Goal: Check status

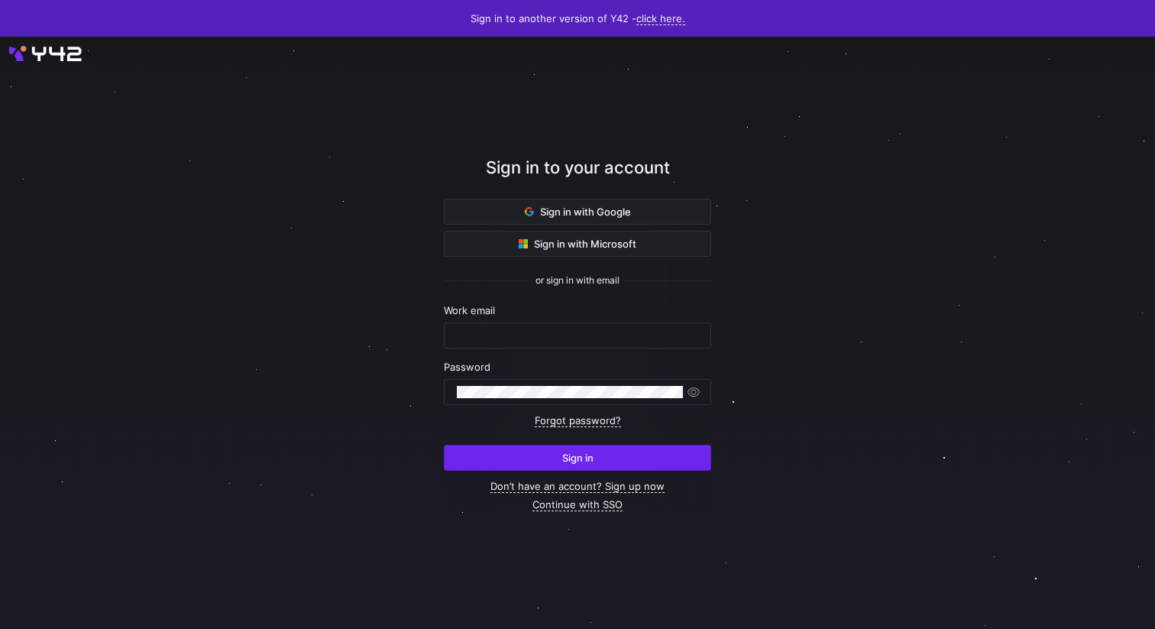
type input "[PERSON_NAME][EMAIL_ADDRESS][PERSON_NAME][DOMAIN_NAME]"
click at [599, 456] on span "submit" at bounding box center [578, 457] width 266 height 24
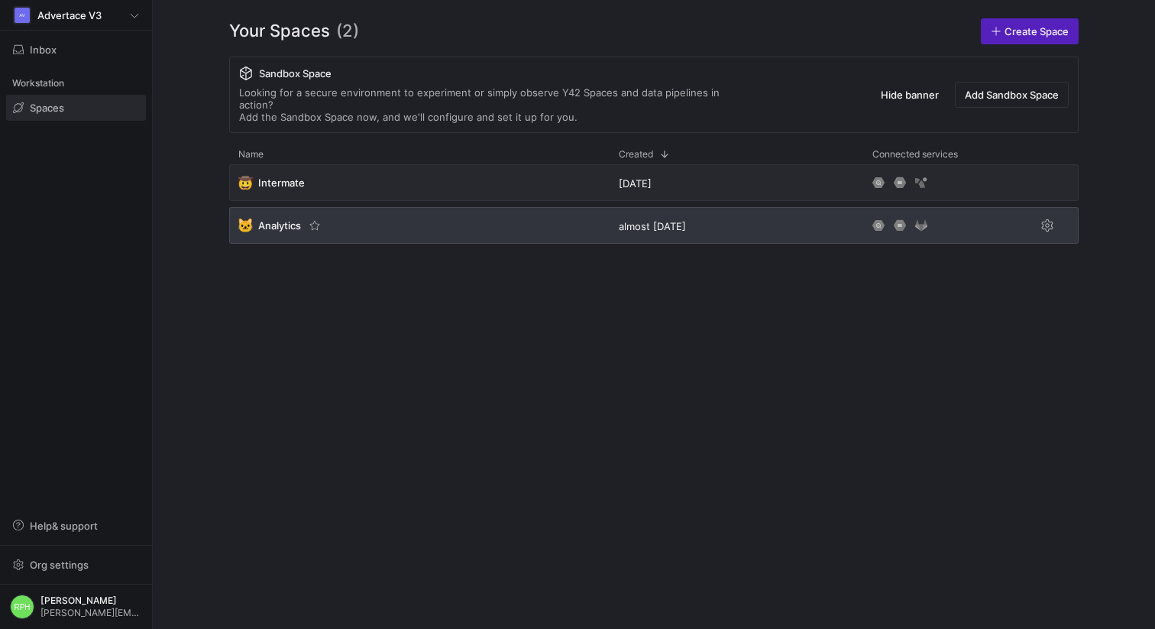
click at [270, 219] on span "Analytics" at bounding box center [279, 225] width 43 height 12
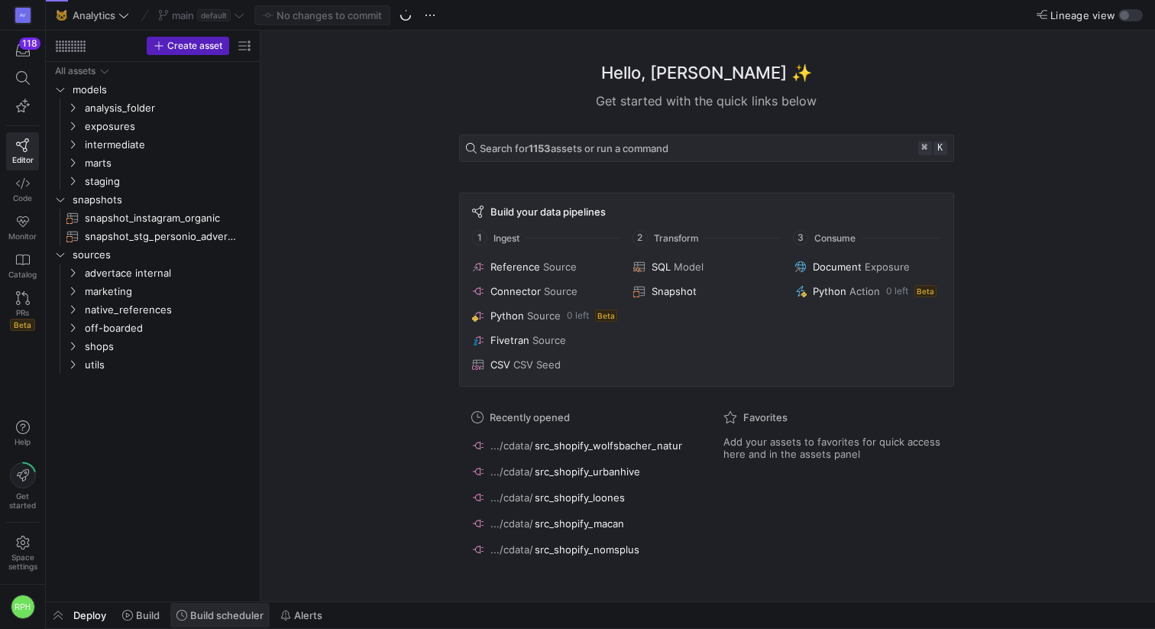
click at [209, 620] on span "Build scheduler" at bounding box center [226, 615] width 73 height 12
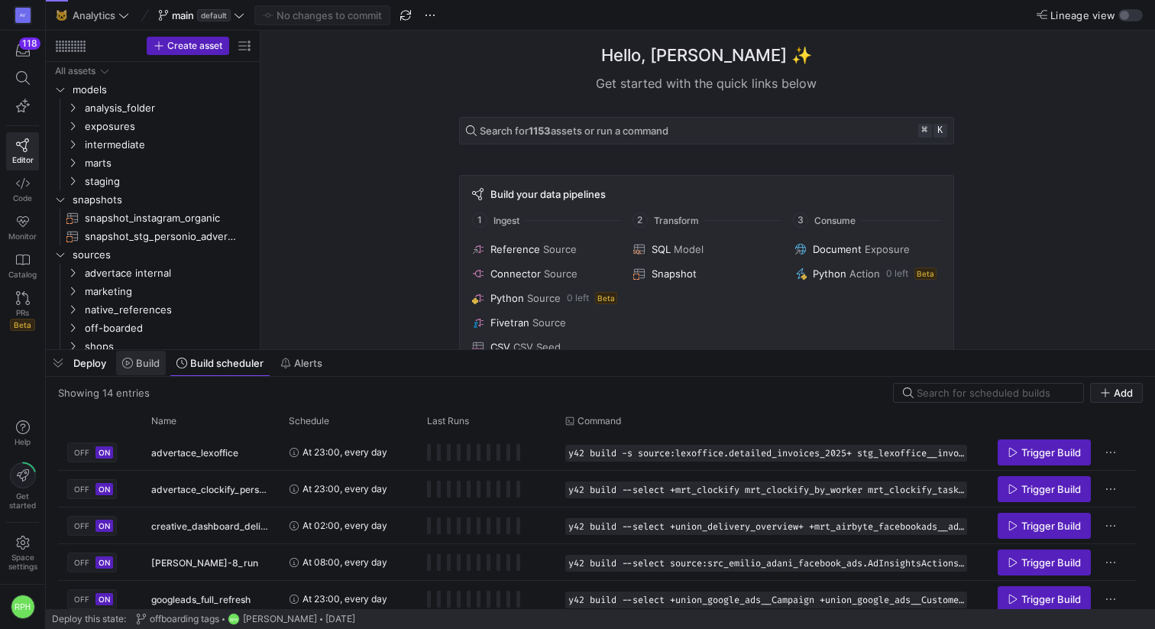
click at [139, 370] on span at bounding box center [141, 363] width 50 height 24
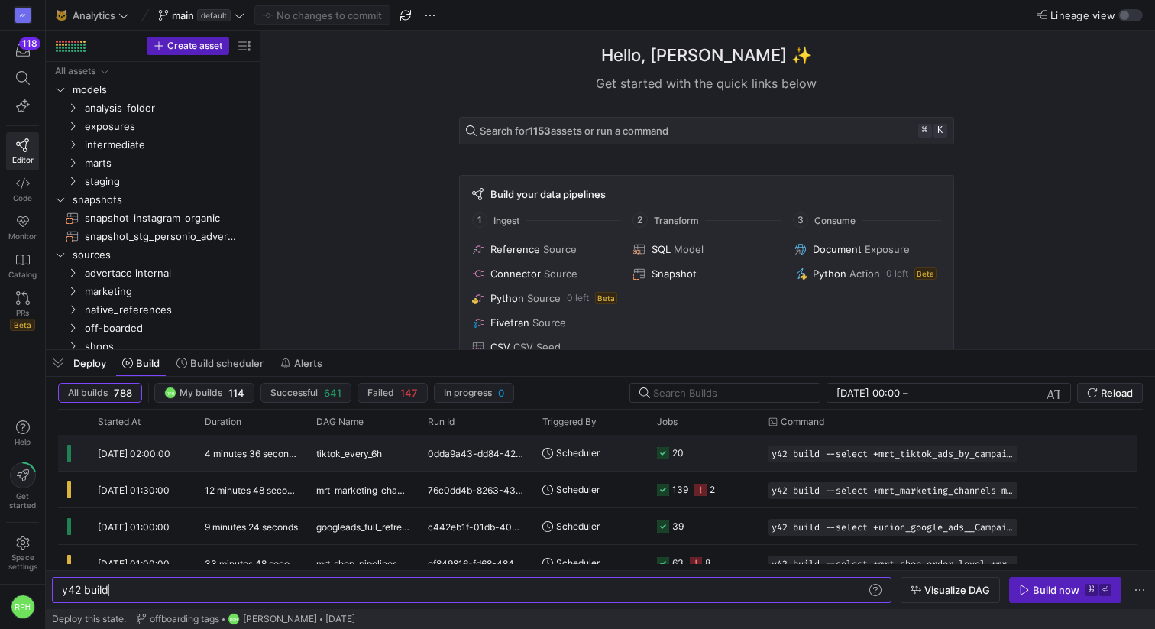
scroll to position [230, 0]
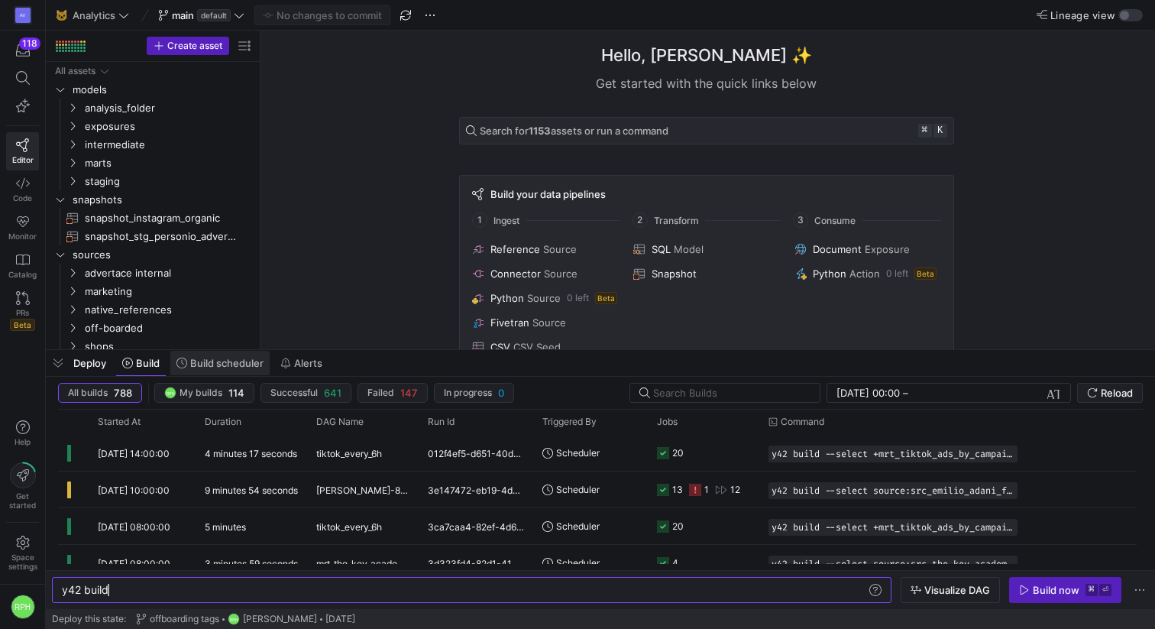
click at [225, 365] on span "Build scheduler" at bounding box center [226, 363] width 73 height 12
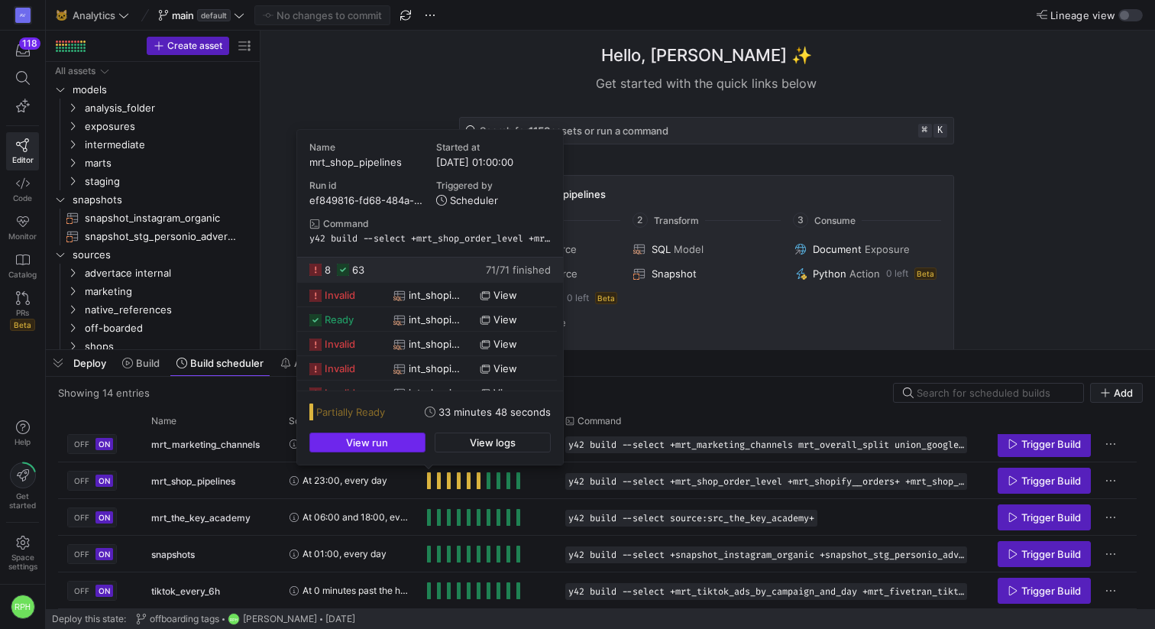
click at [402, 439] on span "button" at bounding box center [367, 442] width 115 height 18
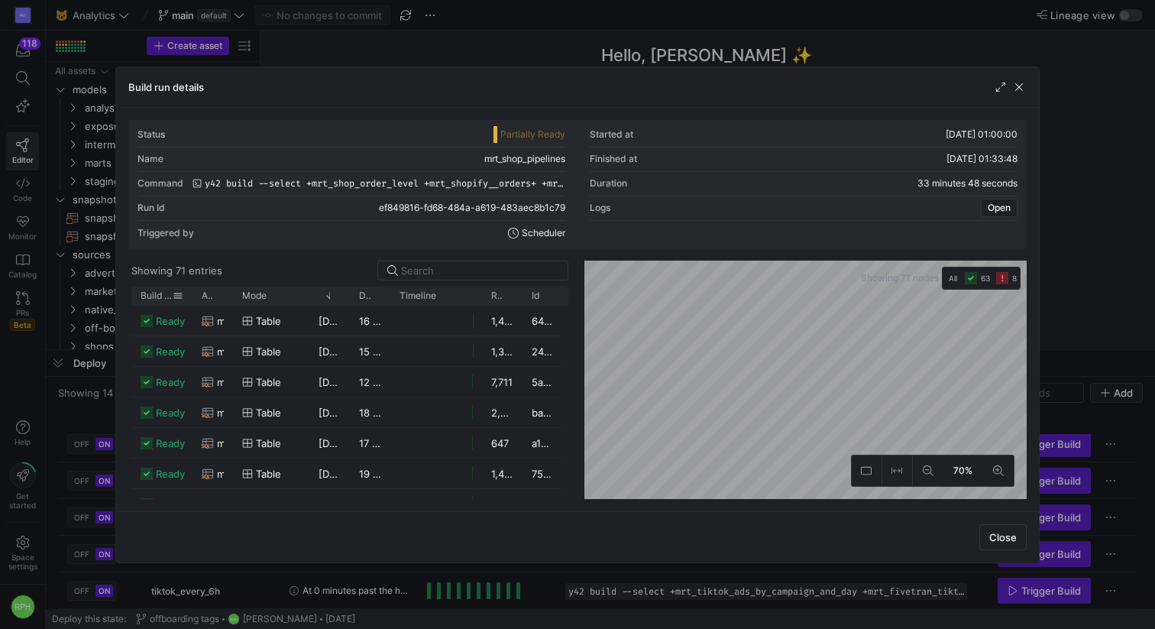
click at [162, 295] on span "Build status" at bounding box center [157, 295] width 32 height 11
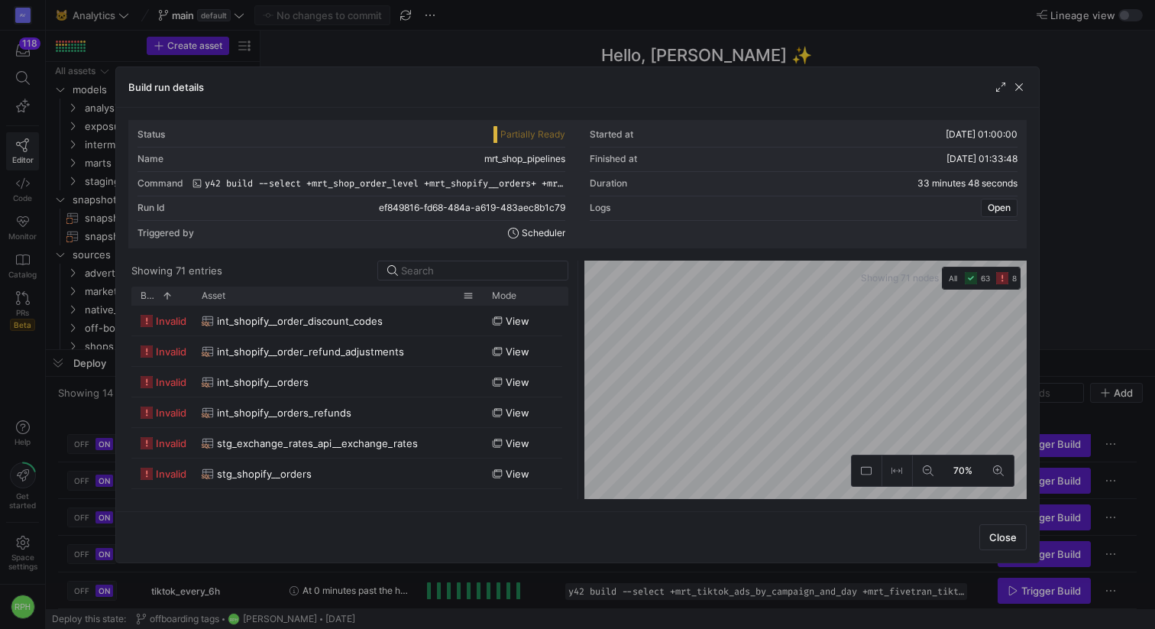
drag, startPoint x: 231, startPoint y: 295, endPoint x: 481, endPoint y: 293, distance: 249.8
click at [481, 293] on div at bounding box center [483, 295] width 6 height 18
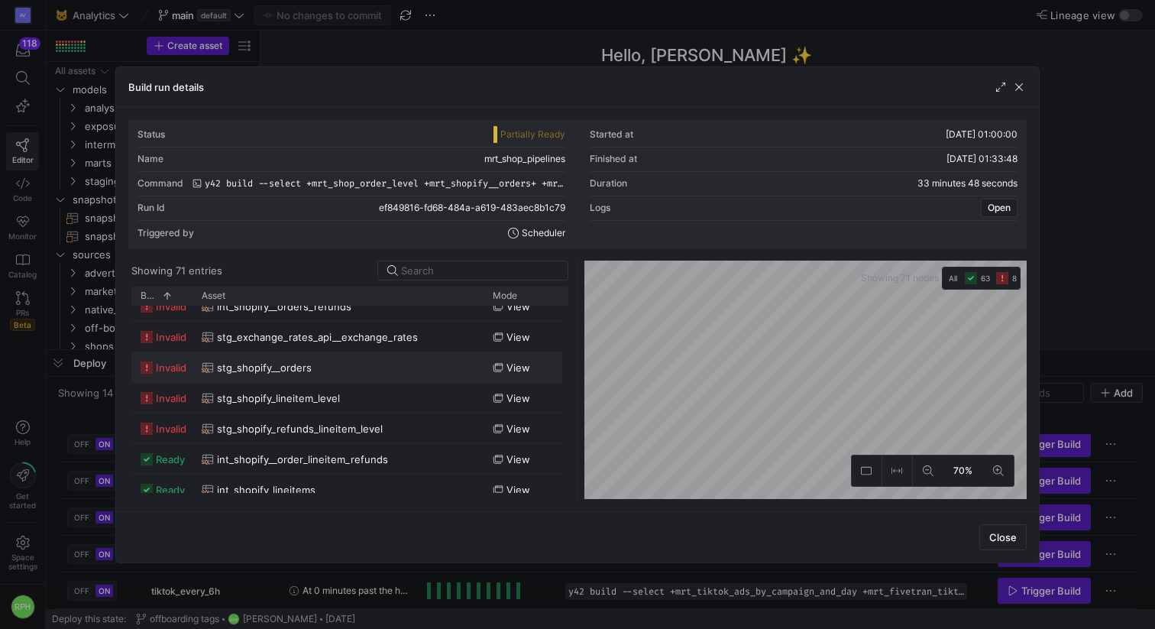
scroll to position [126, 0]
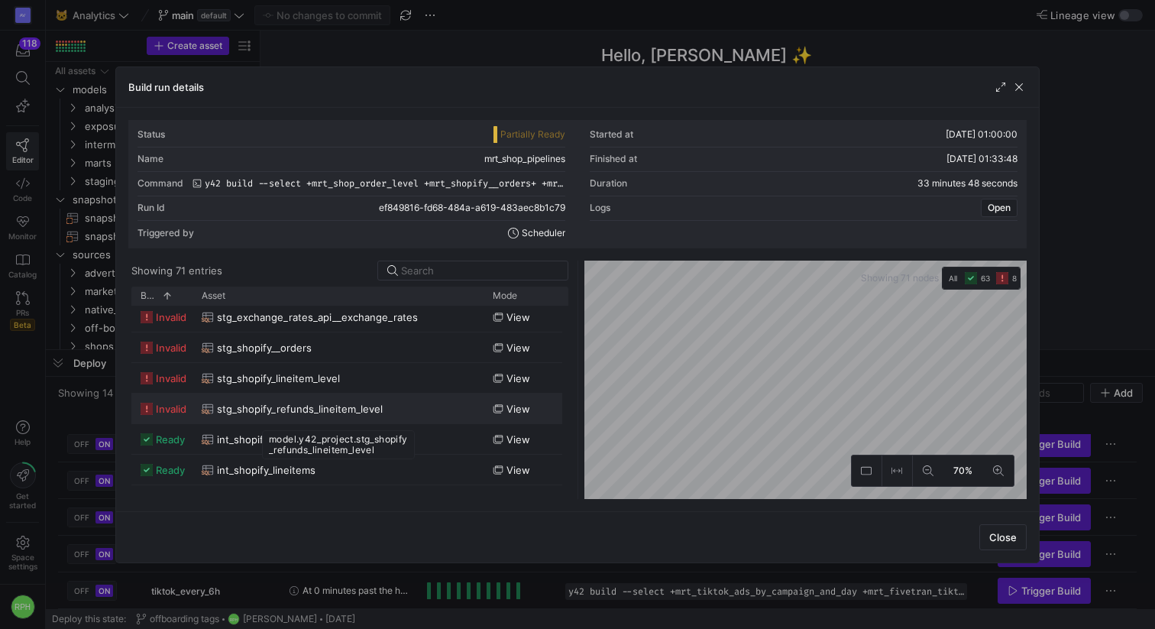
click at [273, 411] on span "stg_shopify_refunds_lineitem_level" at bounding box center [300, 409] width 166 height 30
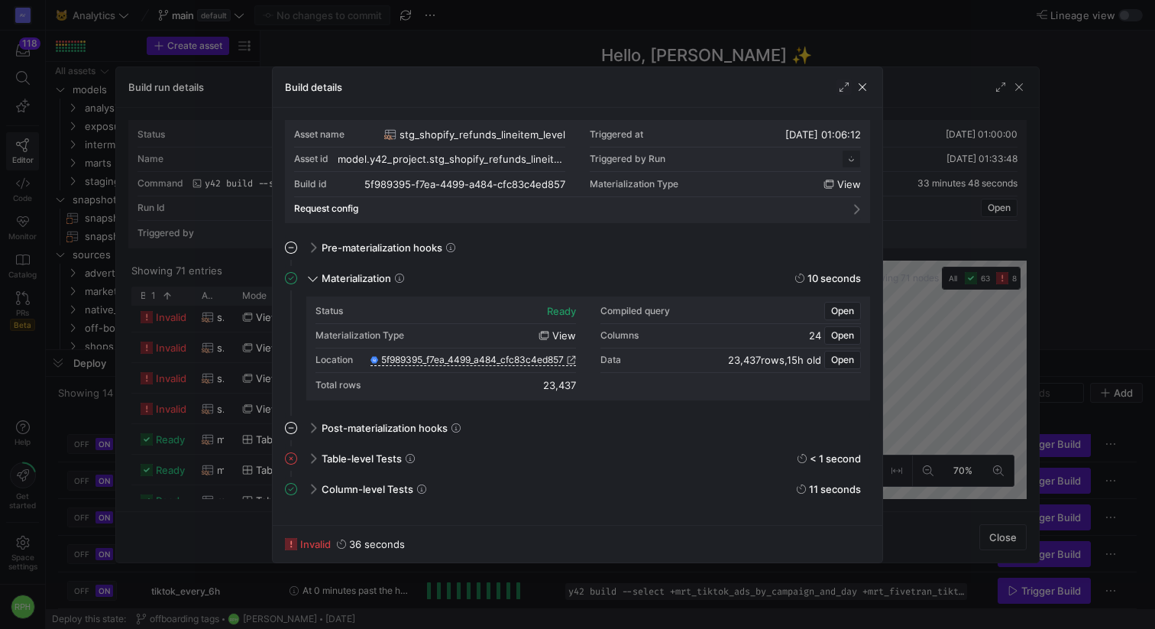
scroll to position [137, 0]
click at [317, 457] on div "Table-level Tests < 1 second" at bounding box center [586, 458] width 567 height 24
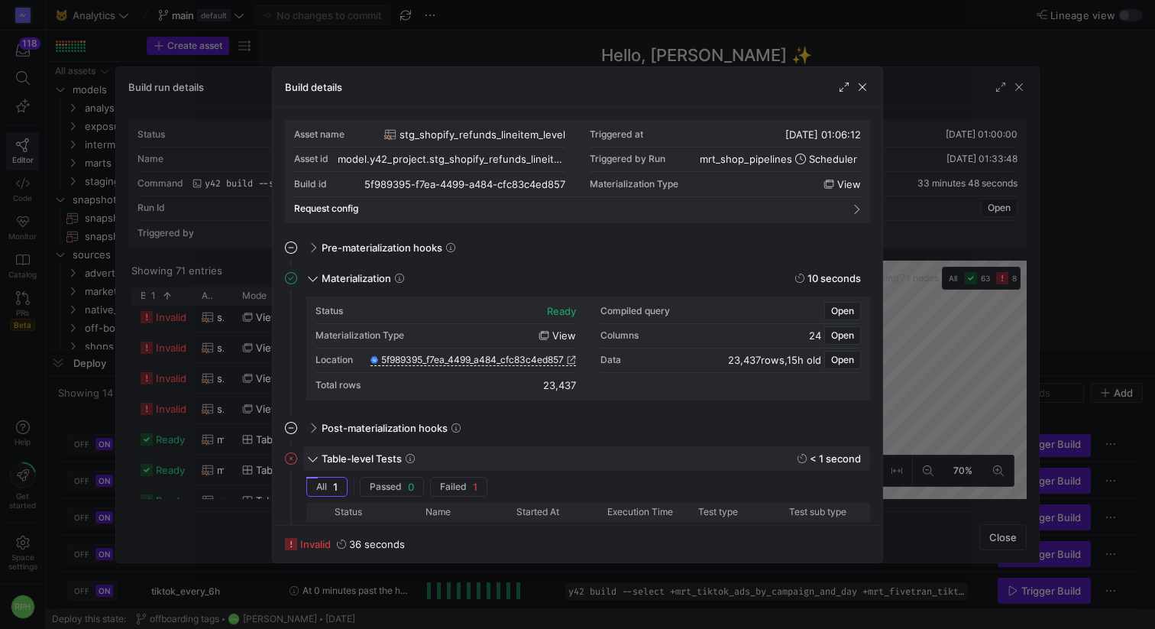
scroll to position [157, 0]
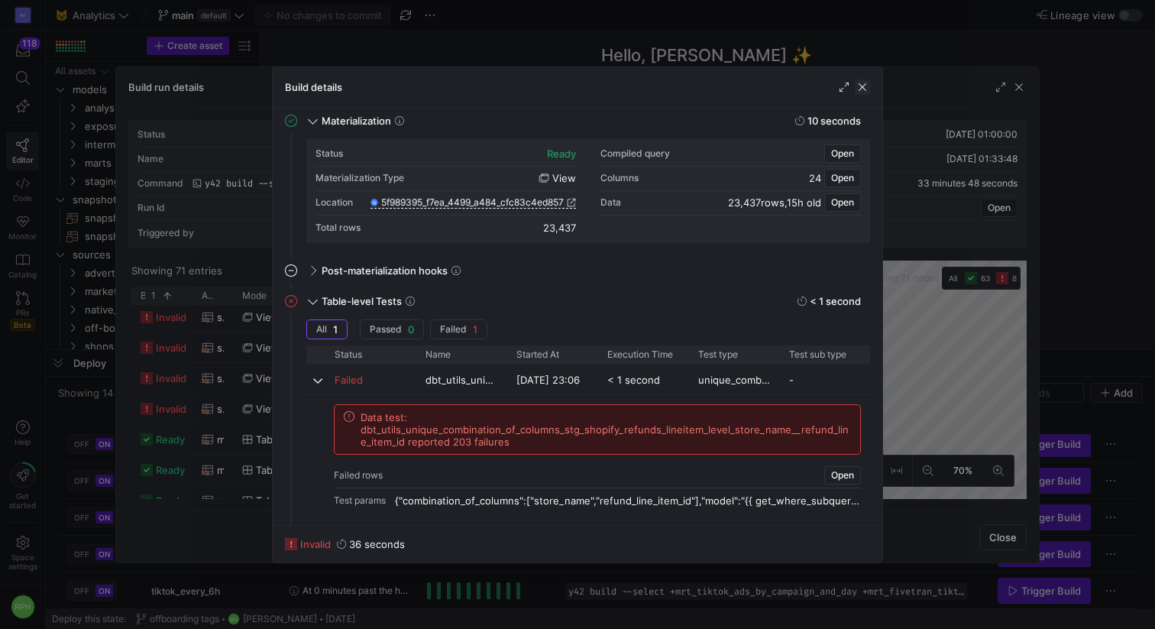
click at [855, 90] on span "button" at bounding box center [862, 86] width 15 height 15
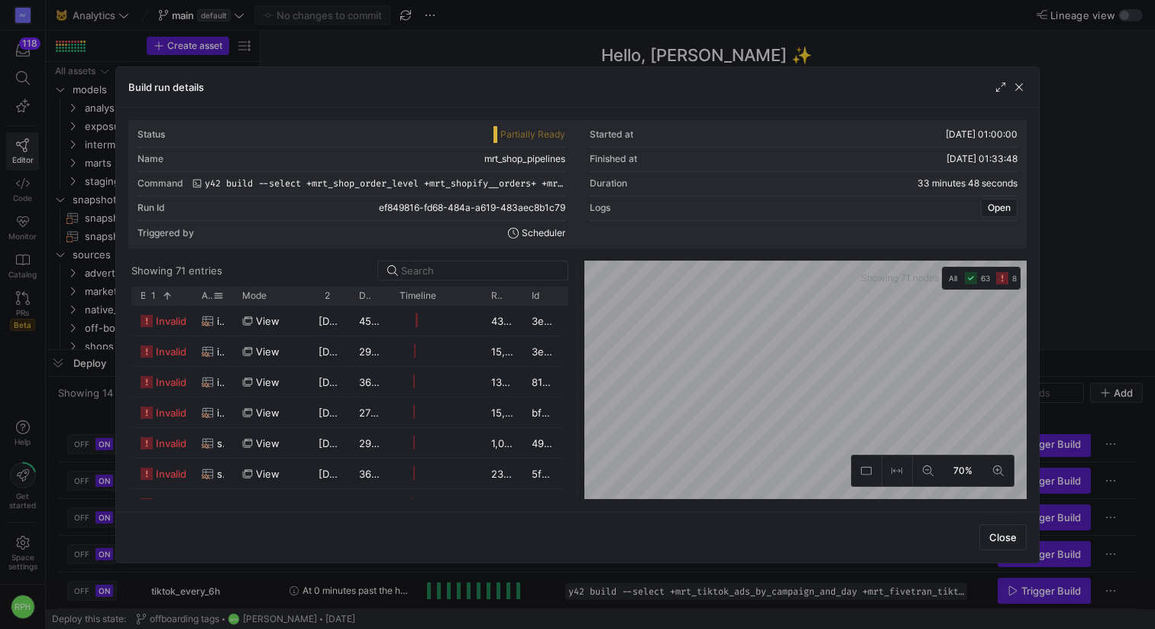
drag, startPoint x: 232, startPoint y: 296, endPoint x: 426, endPoint y: 296, distance: 194.0
click at [236, 296] on div at bounding box center [233, 295] width 6 height 18
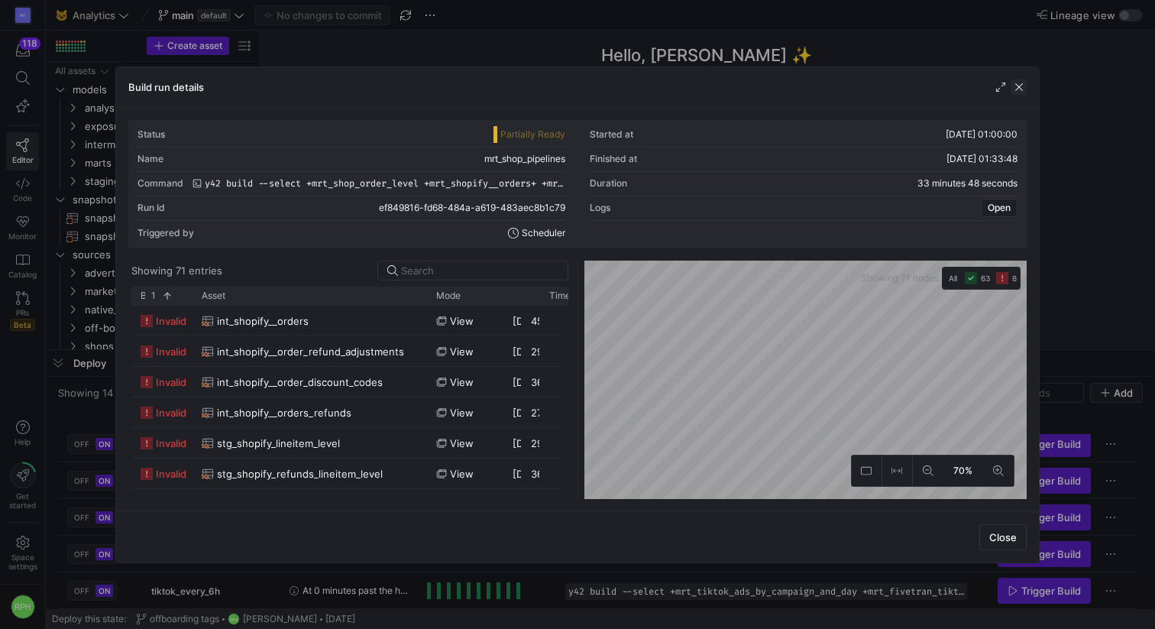
click at [1017, 92] on span "button" at bounding box center [1018, 86] width 15 height 15
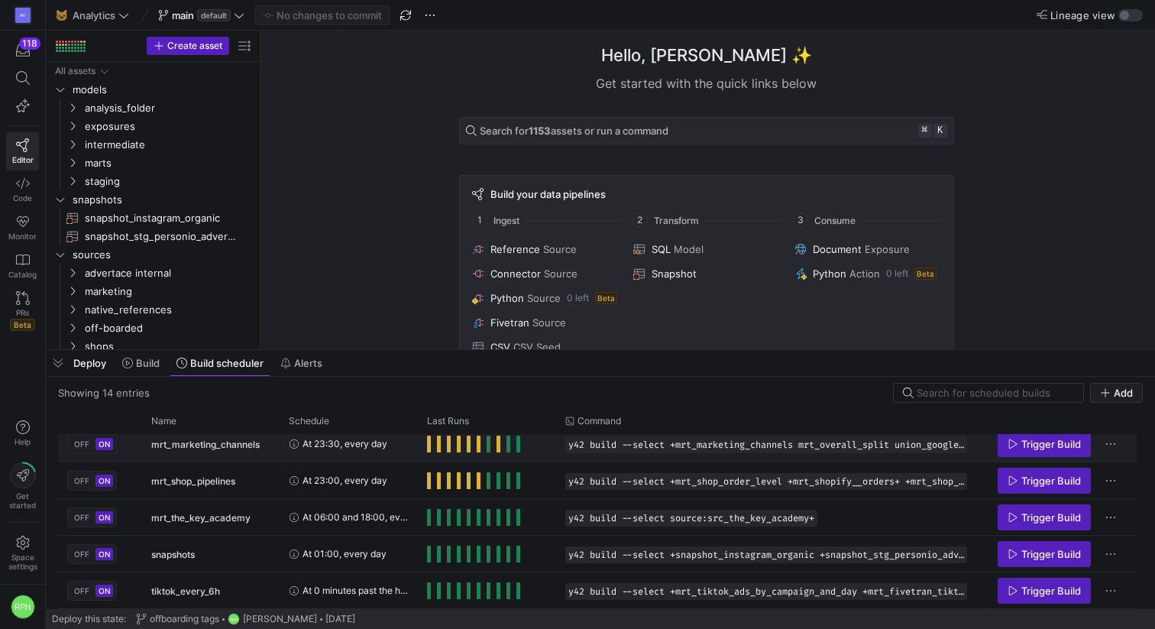
click at [432, 445] on div "Press SPACE to select this row." at bounding box center [473, 443] width 93 height 17
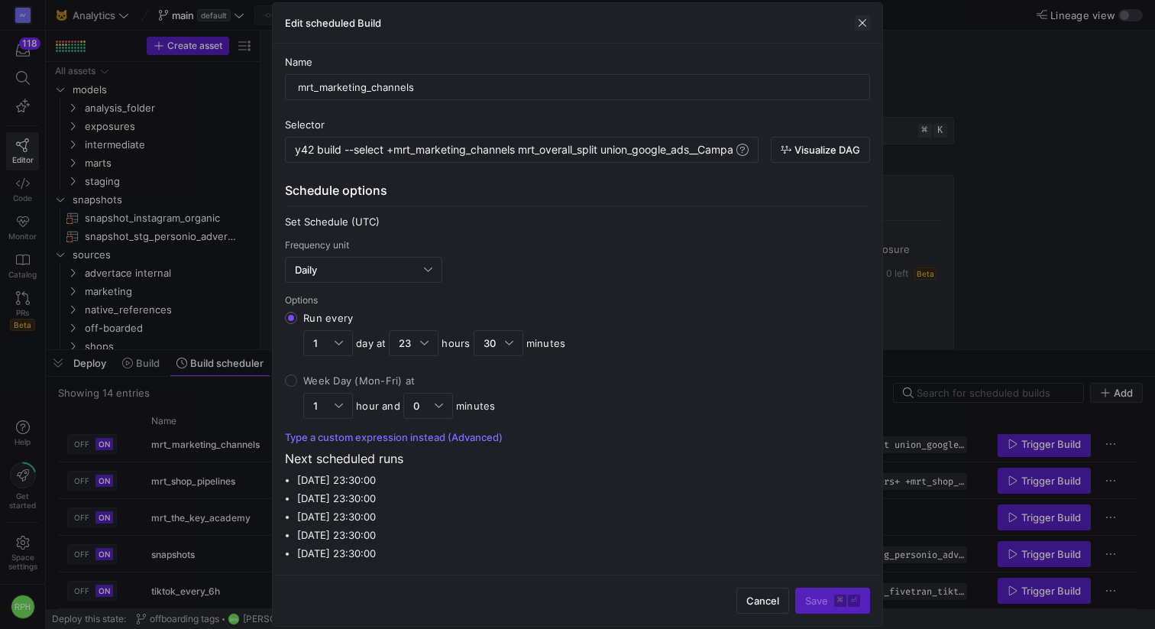
click at [868, 17] on span "button" at bounding box center [862, 22] width 15 height 15
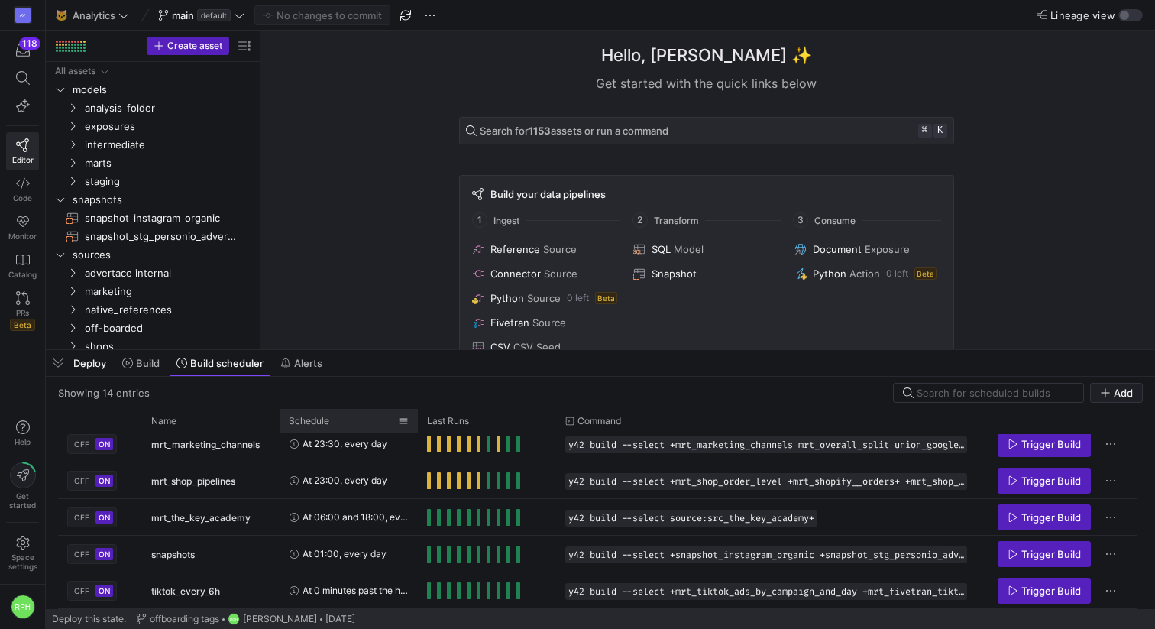
click at [396, 416] on div "Schedule" at bounding box center [343, 420] width 109 height 17
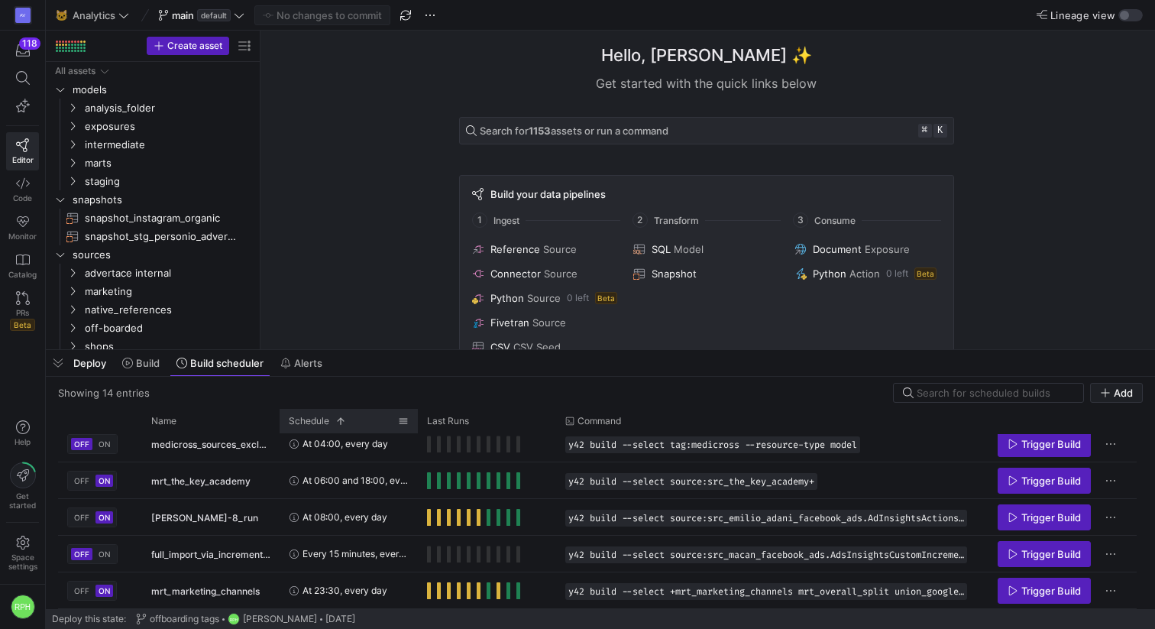
click at [404, 420] on span at bounding box center [403, 420] width 11 height 11
click at [366, 399] on div "Showing 14 entries Add" at bounding box center [600, 393] width 1085 height 20
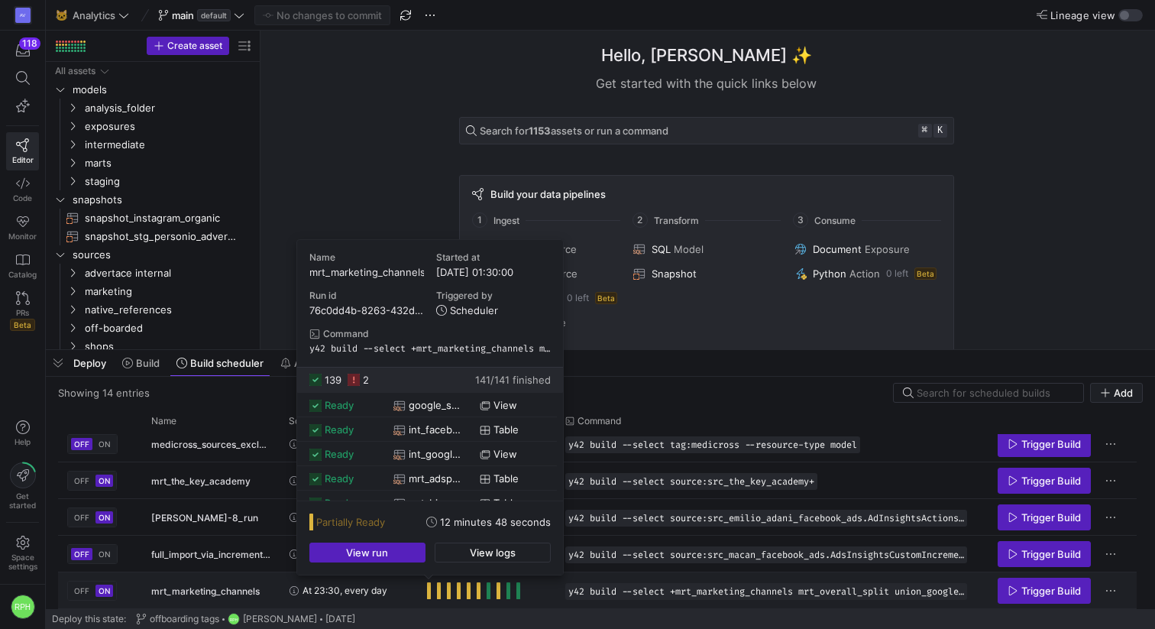
click at [428, 593] on span "Press SPACE to select this row." at bounding box center [429, 590] width 4 height 17
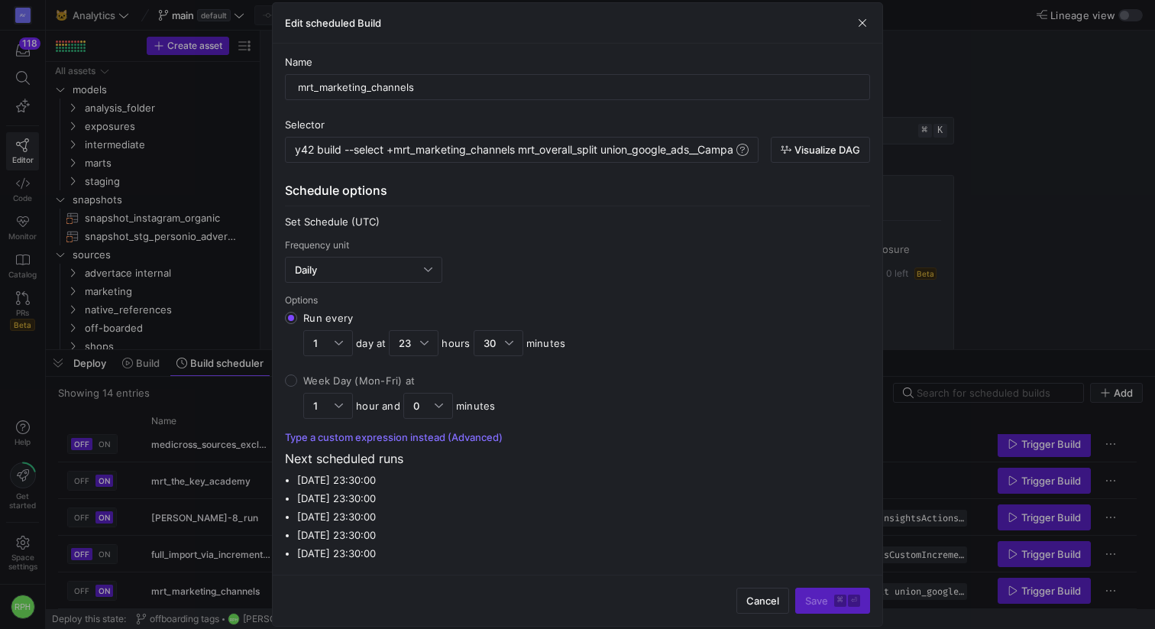
click at [862, 13] on div "Edit scheduled Build" at bounding box center [577, 23] width 609 height 40
click at [862, 24] on span "button" at bounding box center [862, 22] width 15 height 15
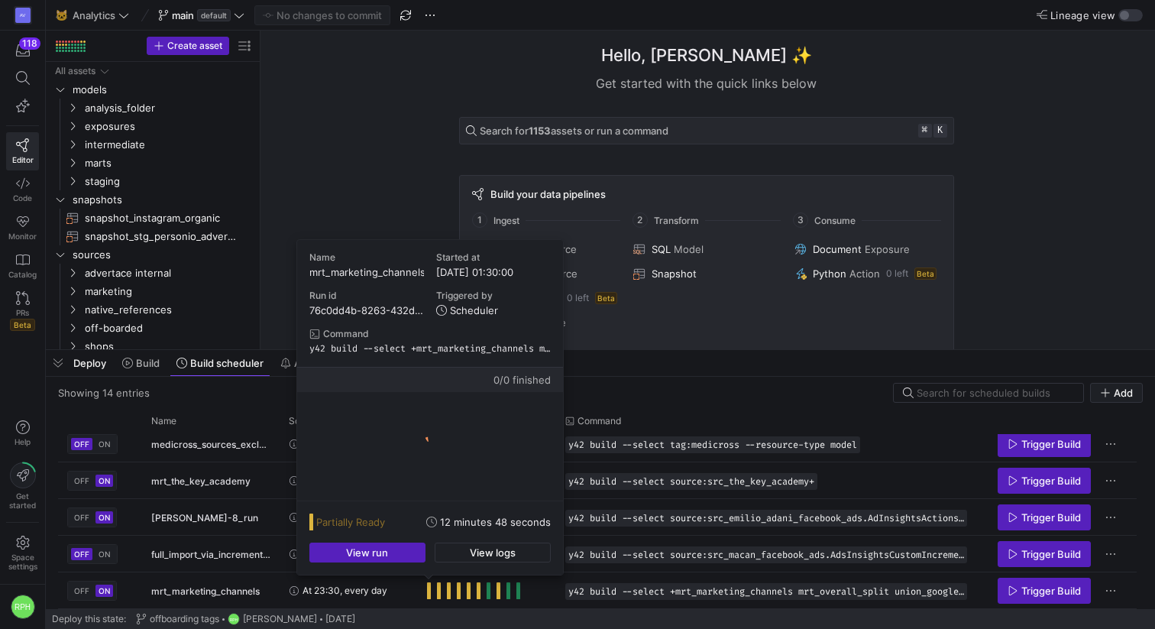
click at [405, 562] on div "Partially Ready 12 minutes 48 seconds View run View logs" at bounding box center [430, 537] width 266 height 73
click at [403, 558] on span "button" at bounding box center [367, 552] width 115 height 18
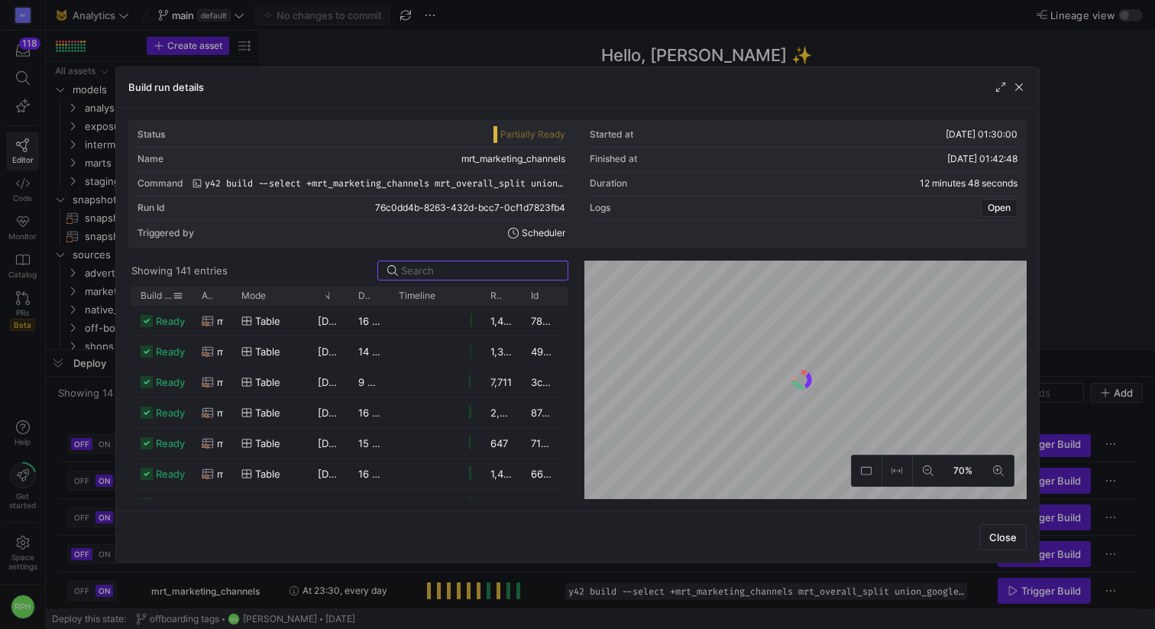
click at [170, 299] on span "Build status" at bounding box center [157, 295] width 32 height 11
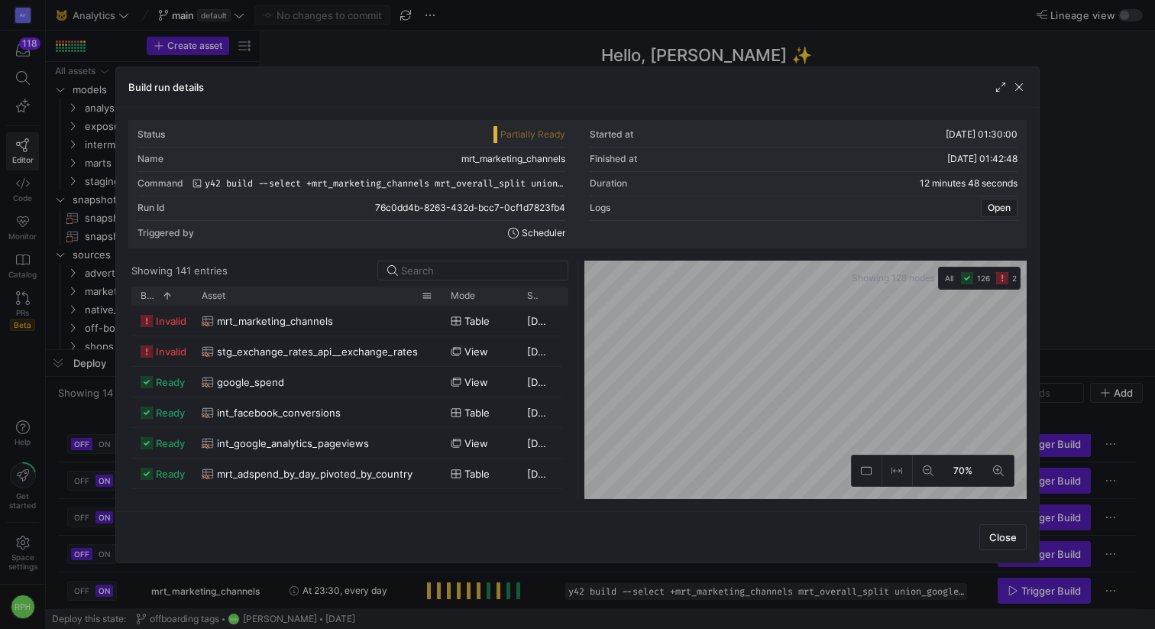
drag, startPoint x: 230, startPoint y: 293, endPoint x: 440, endPoint y: 299, distance: 210.1
click at [440, 299] on div at bounding box center [441, 295] width 6 height 18
click at [226, 354] on span "stg_exchange_rates_api__exchange_rates" at bounding box center [317, 352] width 201 height 30
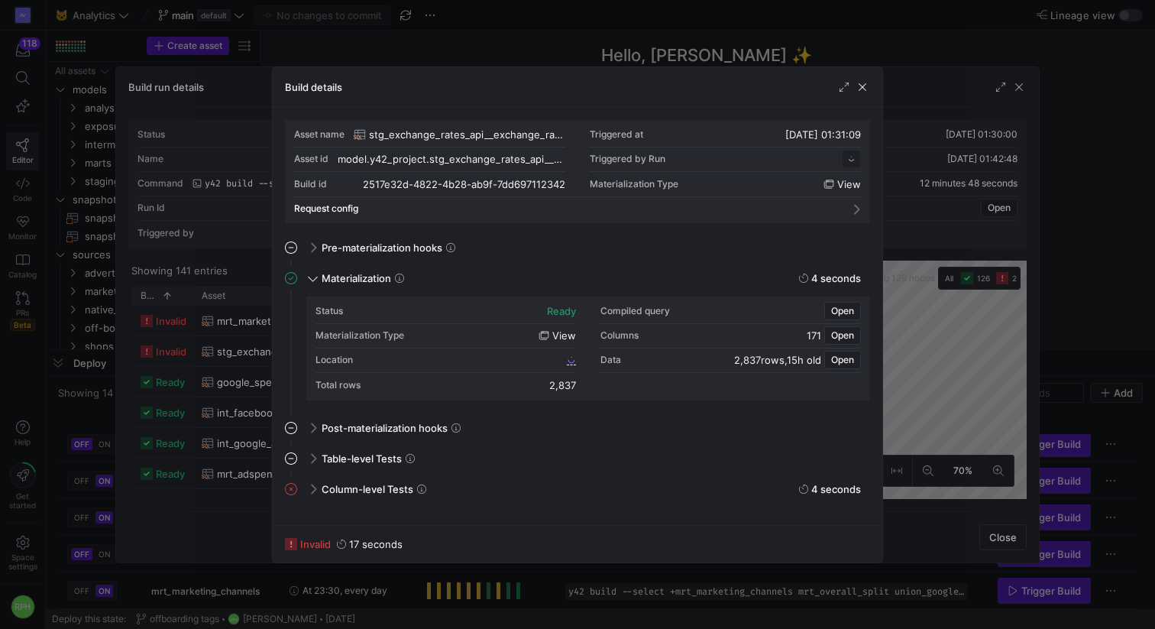
scroll to position [137, 0]
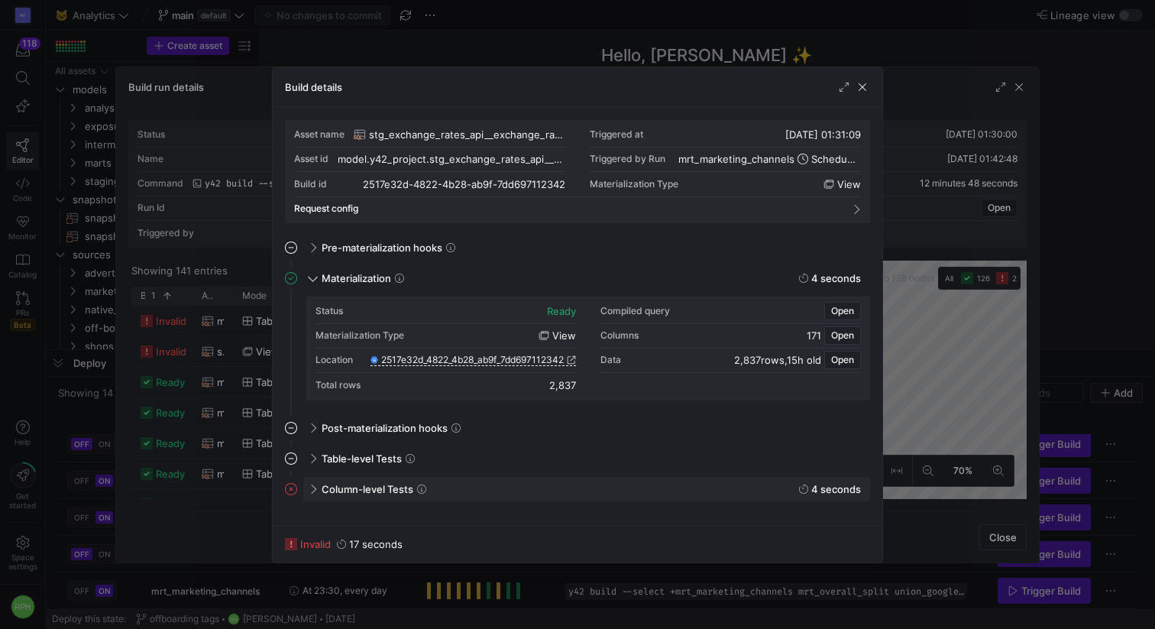
click at [312, 486] on span at bounding box center [311, 488] width 12 height 7
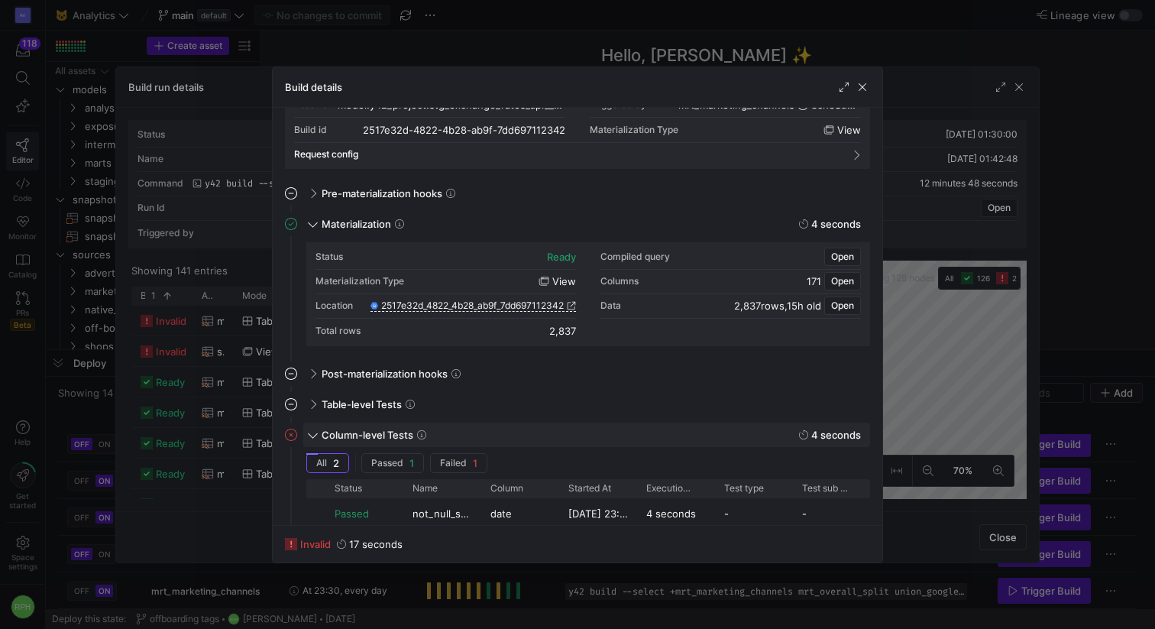
scroll to position [157, 0]
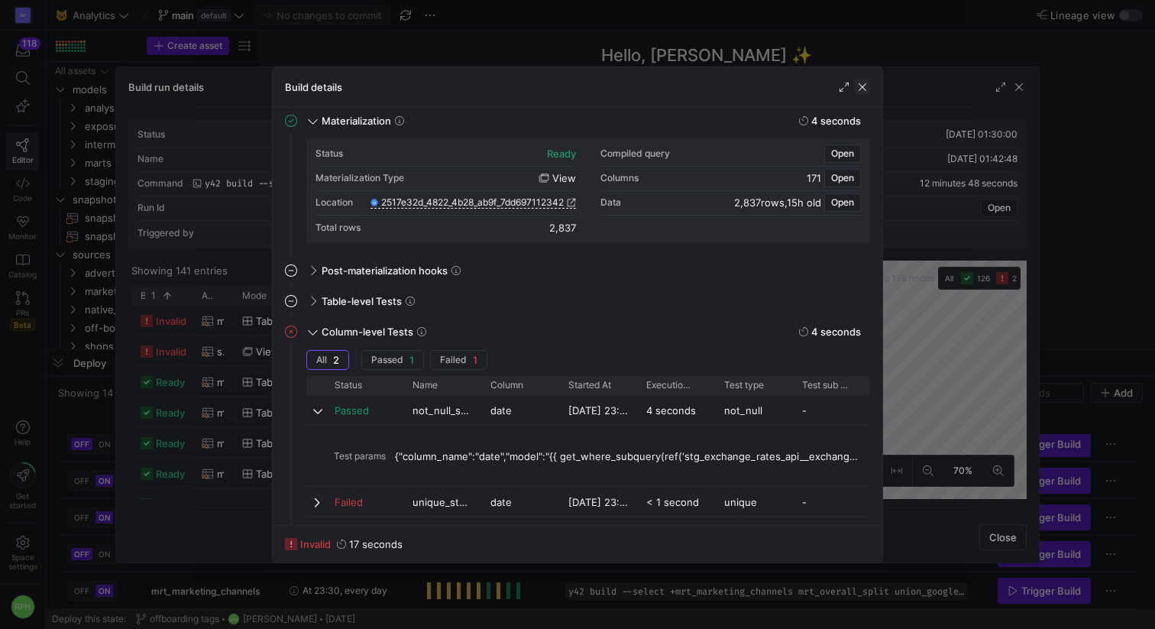
click at [864, 81] on span "button" at bounding box center [862, 86] width 15 height 15
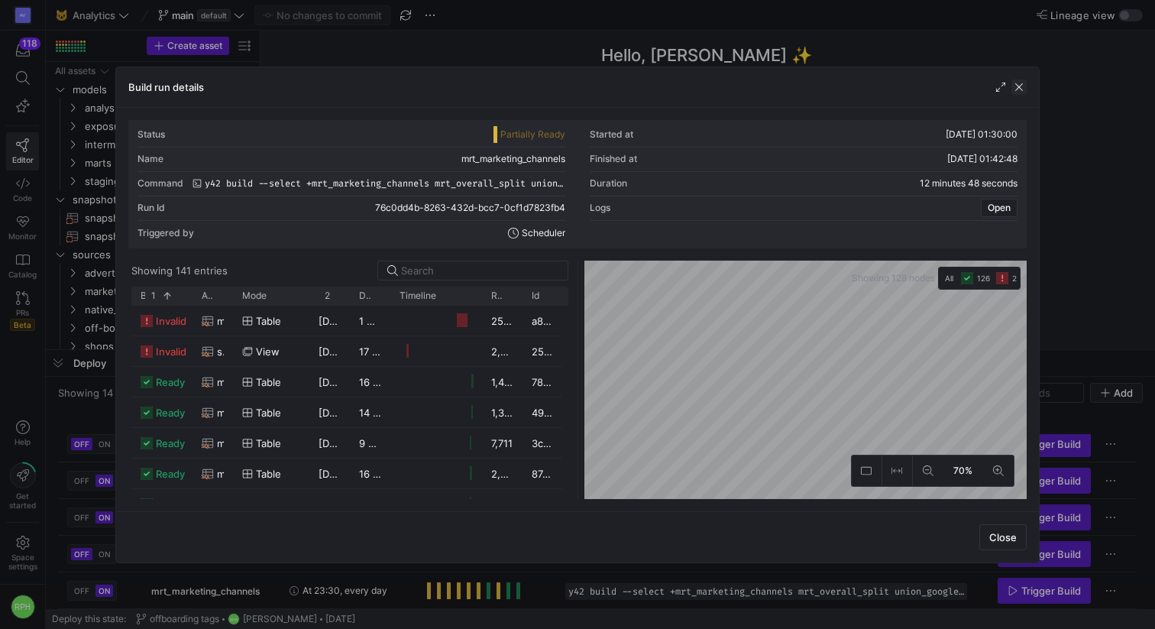
click at [1019, 92] on span "button" at bounding box center [1018, 86] width 15 height 15
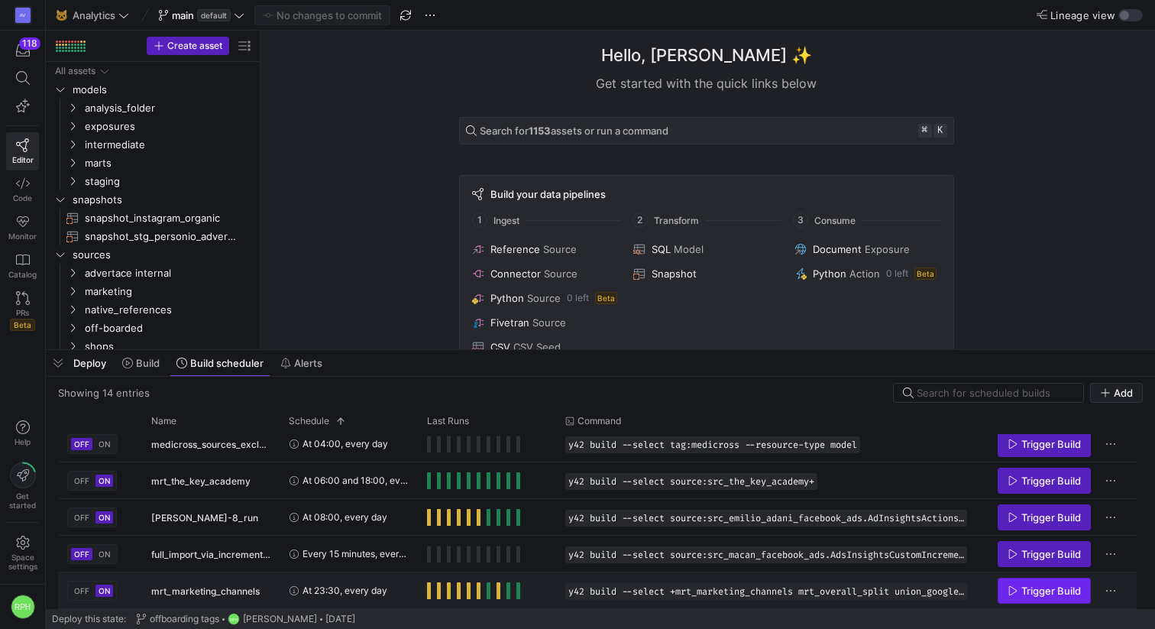
click at [1018, 586] on span "Trigger Build" at bounding box center [1043, 590] width 73 height 12
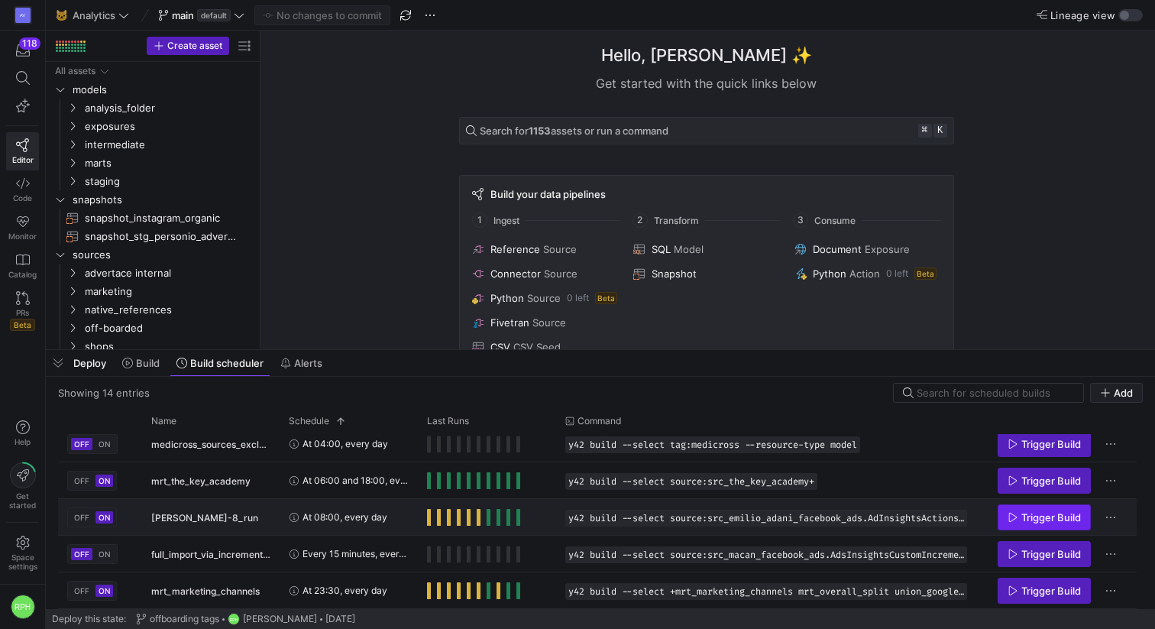
click at [1004, 520] on span "Press SPACE to select this row." at bounding box center [1044, 517] width 92 height 24
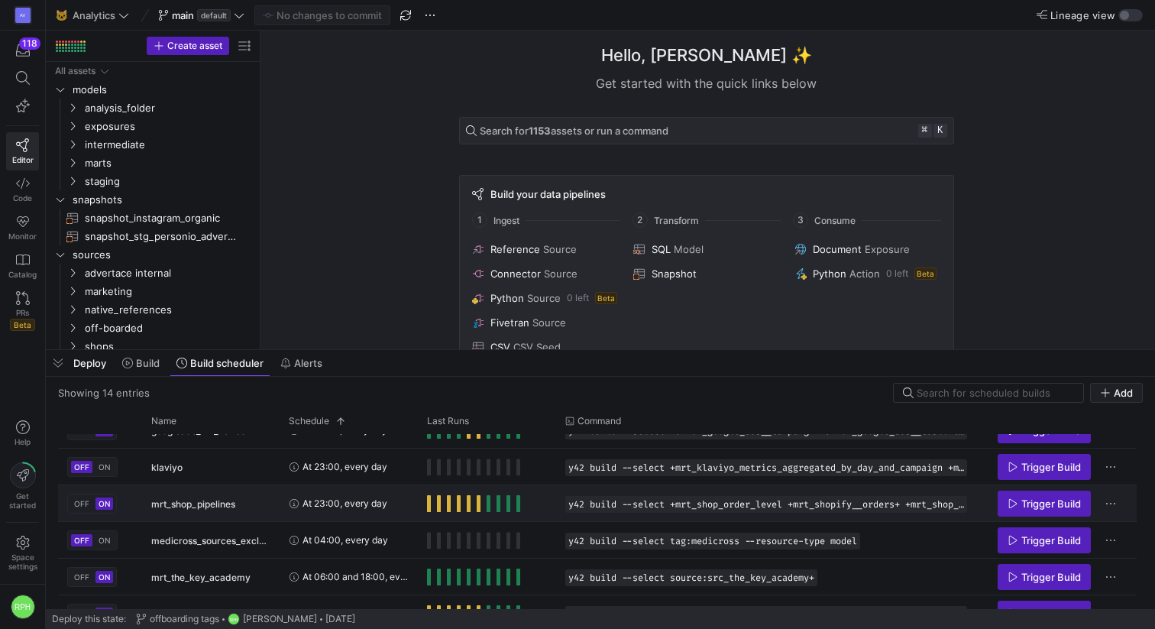
scroll to position [209, 0]
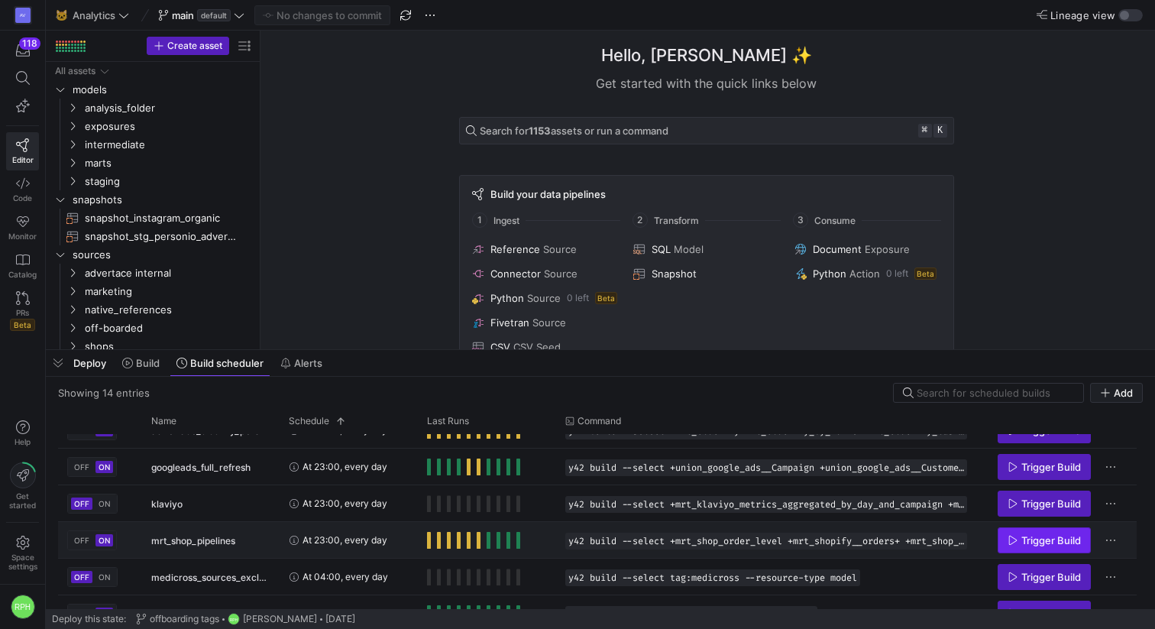
click at [1014, 539] on icon "Press SPACE to select this row." at bounding box center [1012, 540] width 11 height 11
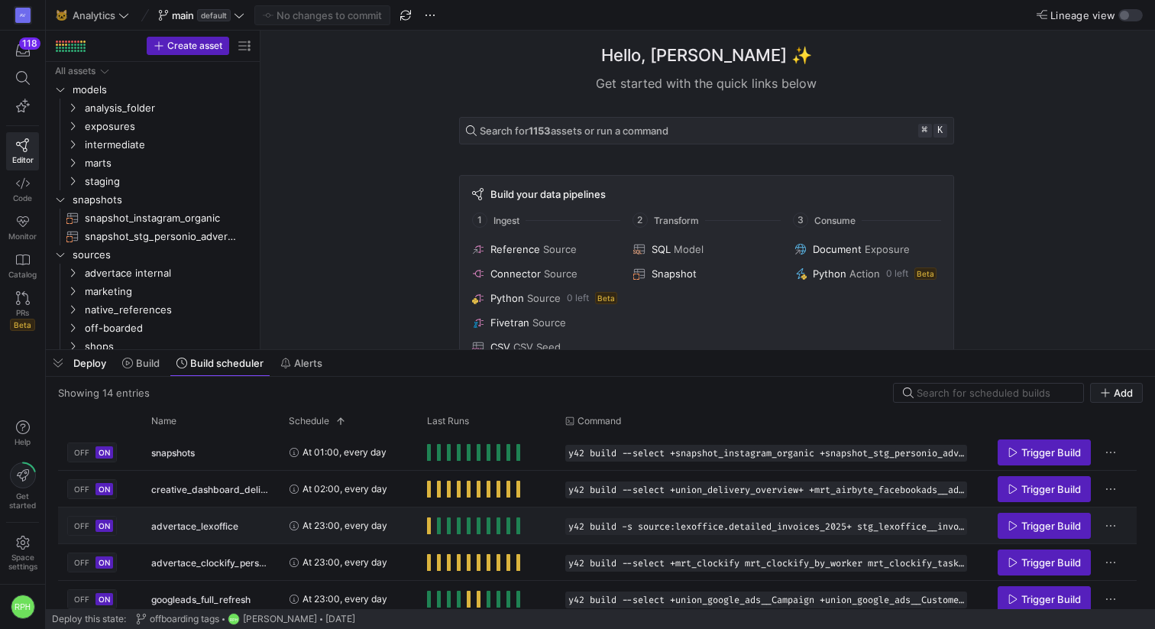
scroll to position [0, 0]
